Goal: Transaction & Acquisition: Book appointment/travel/reservation

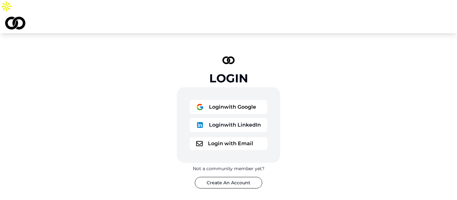
click at [227, 100] on button "Login with Google" at bounding box center [229, 107] width 78 height 14
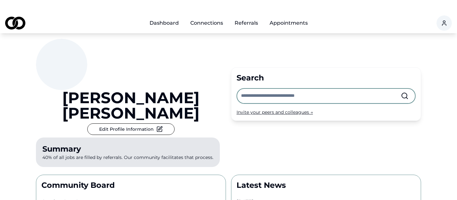
scroll to position [21, 0]
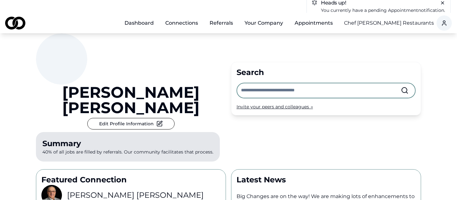
click at [273, 83] on input "text" at bounding box center [321, 90] width 160 height 14
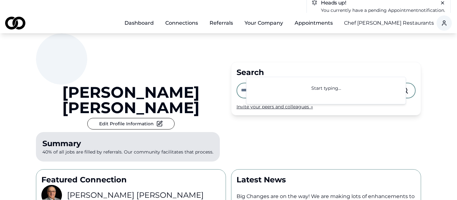
click at [233, 93] on div "Search Invite your peers and colleagues →" at bounding box center [326, 89] width 190 height 54
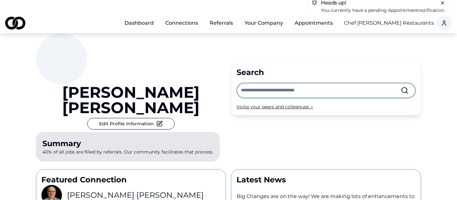
click at [247, 104] on div "Invite your peers and colleagues →" at bounding box center [326, 107] width 179 height 6
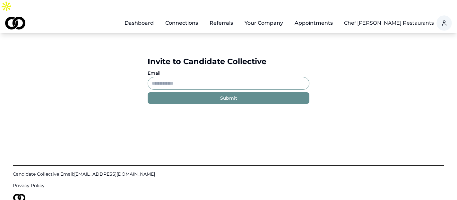
click at [171, 77] on input "Email" at bounding box center [229, 83] width 162 height 13
click at [181, 17] on link "Connections" at bounding box center [181, 23] width 43 height 13
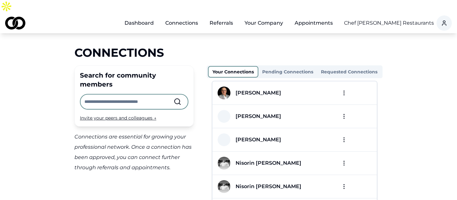
click at [345, 79] on html "Dashboard Connections Referrals Your Company Appointments Chef [PERSON_NAME] Re…" at bounding box center [228, 100] width 457 height 200
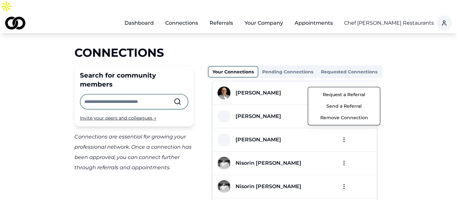
click at [348, 104] on button "Send a Referral" at bounding box center [344, 106] width 69 height 12
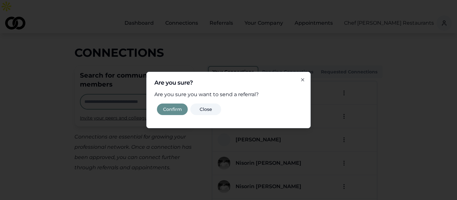
click at [179, 108] on button "Confirm" at bounding box center [172, 110] width 31 height 12
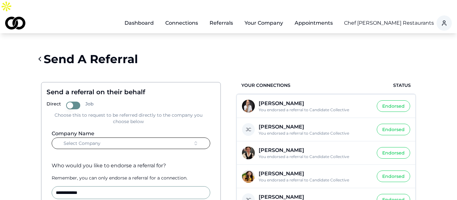
click at [126, 138] on button "Select Company" at bounding box center [131, 144] width 159 height 12
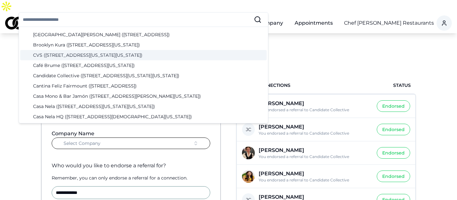
scroll to position [260, 0]
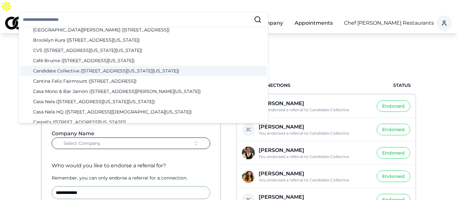
click at [94, 71] on div "Candidate Collective ([STREET_ADDRESS][US_STATE][US_STATE])" at bounding box center [143, 71] width 246 height 10
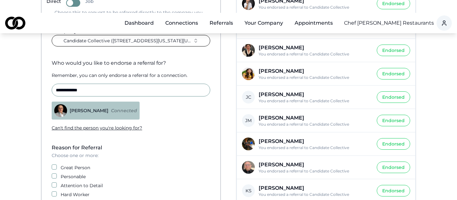
scroll to position [103, 0]
click at [70, 164] on label "Great Person" at bounding box center [76, 167] width 30 height 6
click at [57, 164] on button "Great Person" at bounding box center [54, 166] width 5 height 5
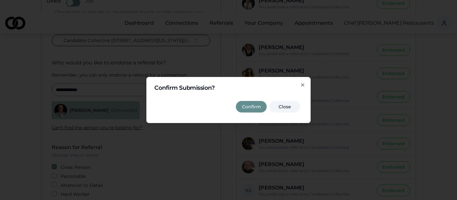
click at [252, 112] on button "Confirm" at bounding box center [251, 107] width 31 height 12
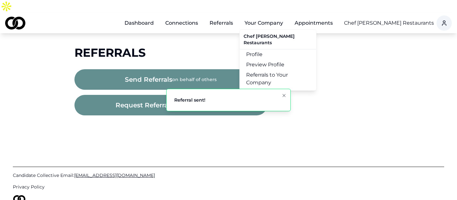
click at [270, 17] on button "Your Company" at bounding box center [263, 23] width 49 height 13
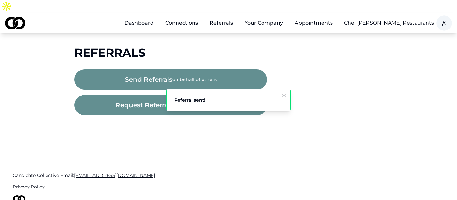
click at [270, 17] on button "Your Company" at bounding box center [263, 23] width 49 height 13
click at [383, 13] on html "Dashboard Connections Referrals Your Company Appointments Chef [PERSON_NAME] Re…" at bounding box center [228, 100] width 457 height 200
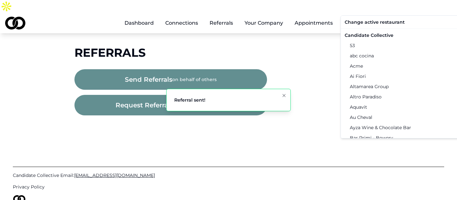
click at [371, 36] on div "Candidate Collective" at bounding box center [408, 35] width 133 height 10
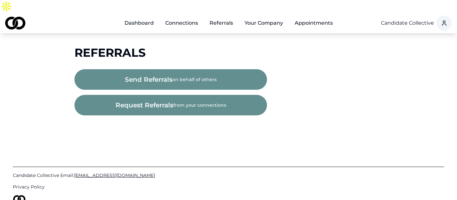
click at [277, 17] on button "Your Company" at bounding box center [263, 23] width 49 height 13
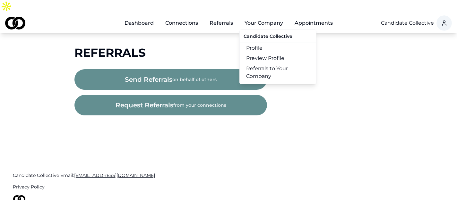
click at [270, 64] on link "Referrals to Your Company" at bounding box center [278, 73] width 76 height 18
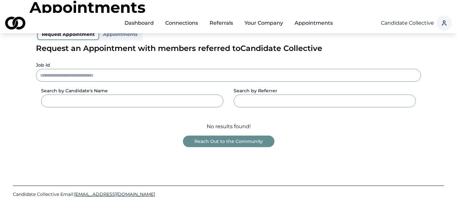
scroll to position [86, 0]
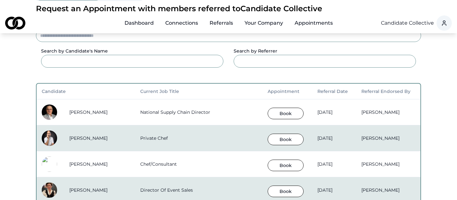
click at [268, 108] on button "Book" at bounding box center [286, 114] width 36 height 12
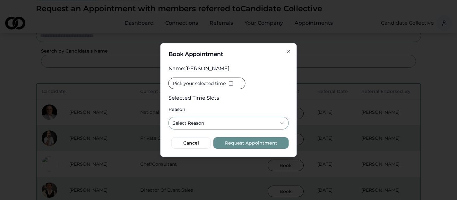
click at [215, 86] on span "Pick your selected time" at bounding box center [199, 83] width 53 height 6
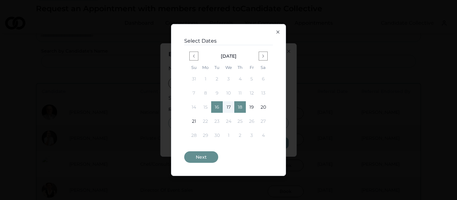
click at [277, 34] on icon "button" at bounding box center [277, 32] width 5 height 5
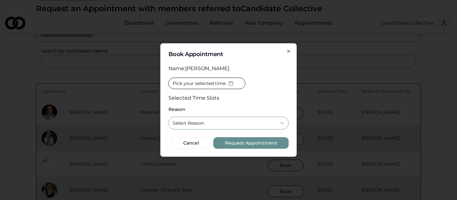
click at [238, 122] on button "Select Reason" at bounding box center [229, 123] width 120 height 13
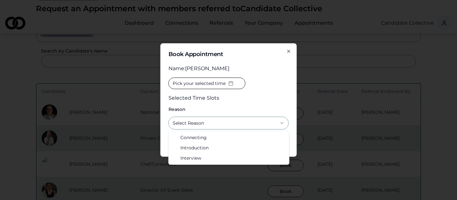
click at [270, 75] on div "**********" at bounding box center [229, 97] width 120 height 75
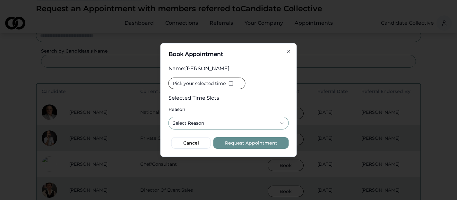
click at [292, 49] on div "**********" at bounding box center [228, 100] width 136 height 114
click at [290, 49] on icon "button" at bounding box center [288, 51] width 5 height 5
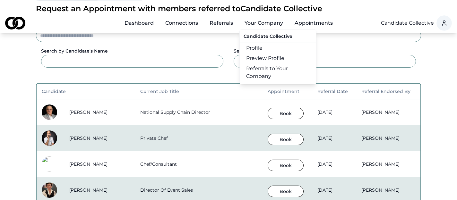
click at [256, 17] on button "Your Company" at bounding box center [263, 23] width 49 height 13
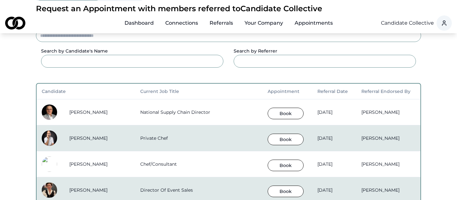
click at [256, 17] on button "Your Company" at bounding box center [263, 23] width 49 height 13
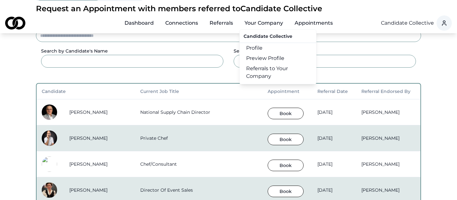
click at [259, 43] on link "Profile" at bounding box center [278, 48] width 76 height 10
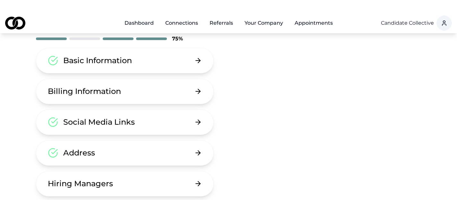
scroll to position [43, 0]
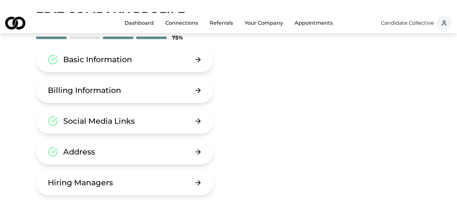
click at [165, 170] on button "Hiring Managers" at bounding box center [125, 183] width 178 height 26
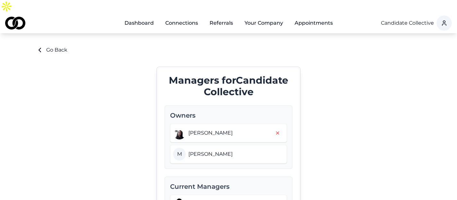
click at [136, 17] on link "Dashboard" at bounding box center [138, 23] width 39 height 13
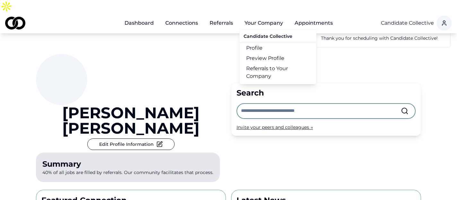
click at [265, 64] on link "Referrals to Your Company" at bounding box center [278, 73] width 76 height 18
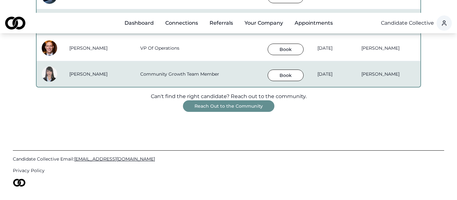
scroll to position [571, 0]
